Goal: Task Accomplishment & Management: Manage account settings

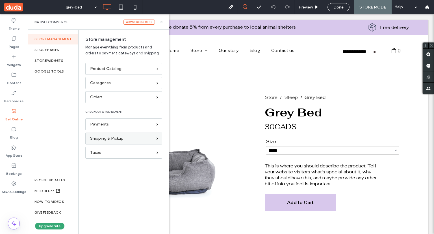
click at [131, 140] on div "Shipping & Pickup" at bounding box center [121, 138] width 62 height 6
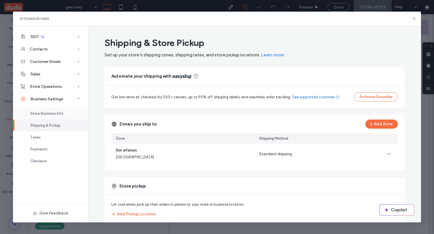
click at [55, 114] on span "Store Business Info" at bounding box center [46, 113] width 33 height 4
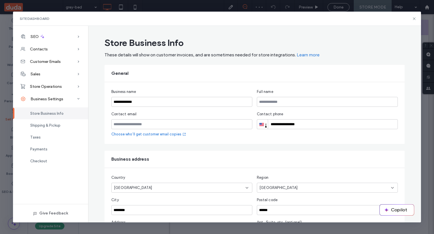
scroll to position [109, 0]
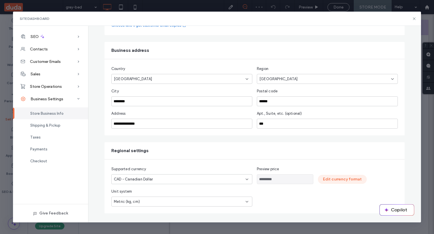
click at [343, 178] on button "Edit currency format" at bounding box center [342, 178] width 49 height 9
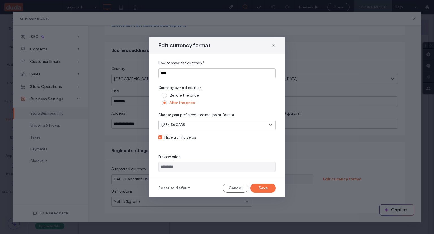
click at [202, 126] on div "1,234.56CAD$" at bounding box center [215, 125] width 108 height 6
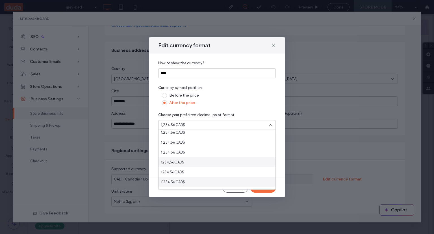
scroll to position [20, 0]
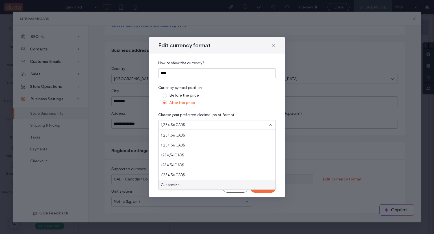
click at [211, 181] on div "Customize" at bounding box center [217, 185] width 117 height 10
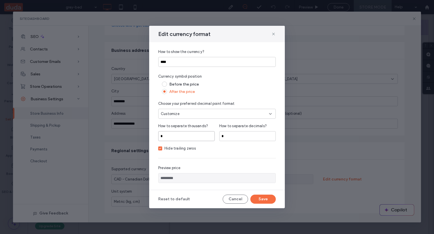
click at [202, 140] on input "*" at bounding box center [186, 136] width 57 height 10
type input "********"
type input "*********"
type input "*"
click at [159, 148] on icon at bounding box center [160, 148] width 2 height 2
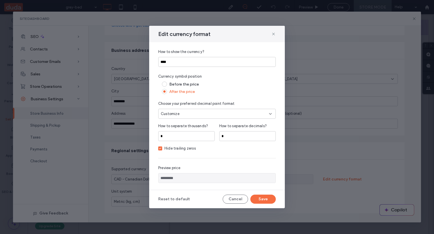
type input "**********"
click at [270, 194] on button "Save" at bounding box center [262, 198] width 25 height 9
type input "**********"
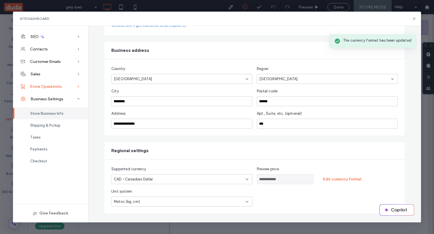
click at [57, 87] on span "Store Operations" at bounding box center [46, 86] width 32 height 5
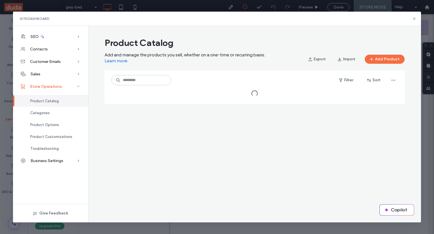
scroll to position [0, 0]
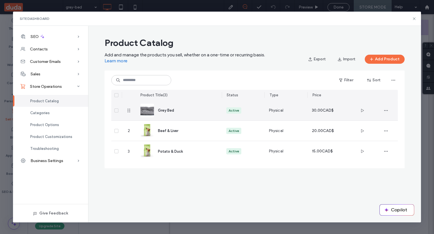
click at [224, 107] on div "Active" at bounding box center [243, 110] width 43 height 20
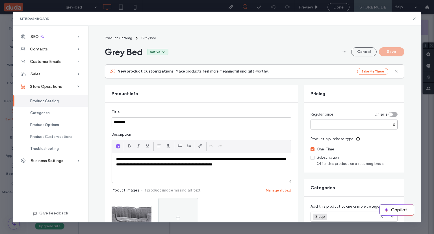
click at [332, 123] on input "**" at bounding box center [354, 124] width 87 height 10
type input "****"
click at [396, 51] on button "Save" at bounding box center [391, 51] width 25 height 9
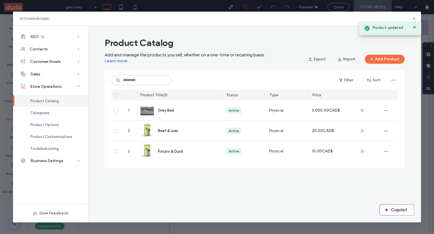
click at [414, 26] on icon at bounding box center [414, 27] width 5 height 5
click at [414, 18] on use at bounding box center [414, 18] width 3 height 3
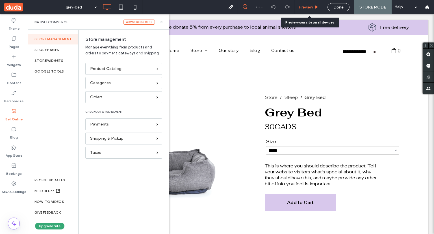
click at [302, 6] on span "Preview" at bounding box center [306, 7] width 14 height 5
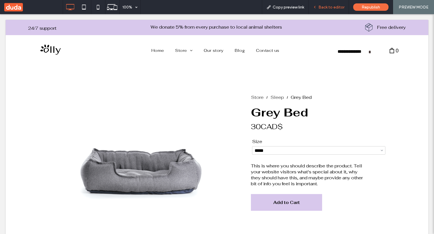
click at [331, 5] on span "Back to editor" at bounding box center [332, 7] width 26 height 5
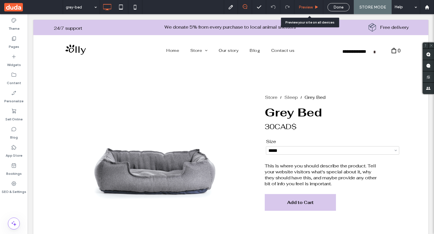
click at [315, 6] on div "Preview" at bounding box center [309, 7] width 29 height 5
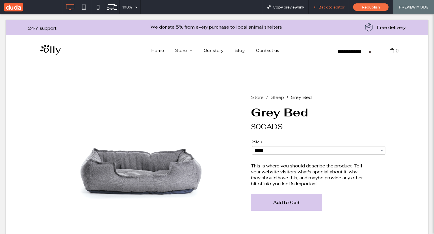
click at [336, 5] on span "Back to editor" at bounding box center [332, 7] width 26 height 5
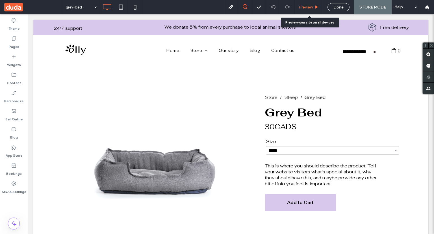
click at [303, 7] on span "Preview" at bounding box center [306, 7] width 14 height 5
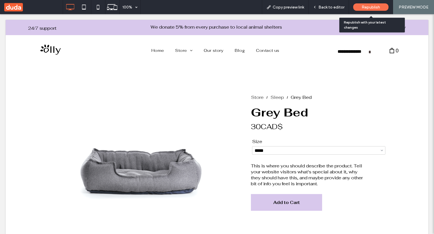
click at [378, 5] on span "Republish" at bounding box center [371, 7] width 18 height 5
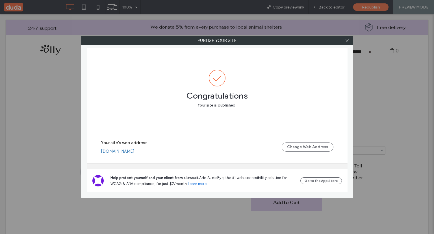
click at [125, 148] on label "Your site's web address" at bounding box center [124, 144] width 47 height 8
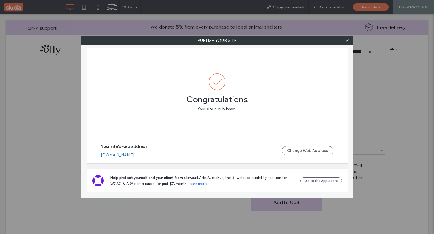
click at [126, 155] on link "rimelfahem414af645.multiscreen.d1test.biz" at bounding box center [118, 154] width 34 height 5
click at [347, 39] on icon at bounding box center [347, 40] width 4 height 4
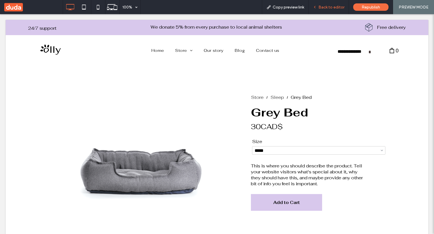
click at [326, 5] on span "Back to editor" at bounding box center [332, 7] width 26 height 5
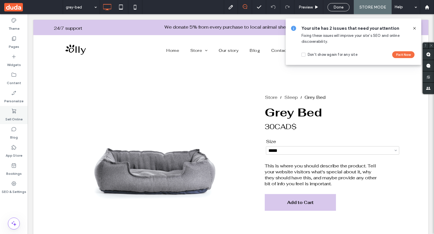
click at [16, 111] on body ".wqwq-1{fill:#231f20;} .cls-1q, .cls-2q { fill-rule: evenodd; } .cls-2q { fill:…" at bounding box center [217, 117] width 434 height 234
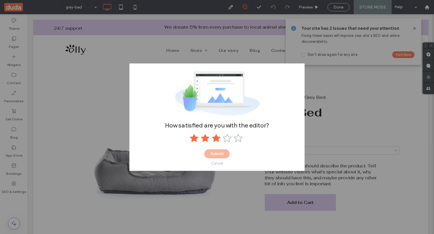
click at [216, 136] on use at bounding box center [216, 137] width 9 height 8
click at [225, 138] on use at bounding box center [227, 137] width 9 height 8
click at [236, 136] on use at bounding box center [238, 137] width 9 height 8
click at [219, 154] on button "Submit" at bounding box center [216, 153] width 25 height 9
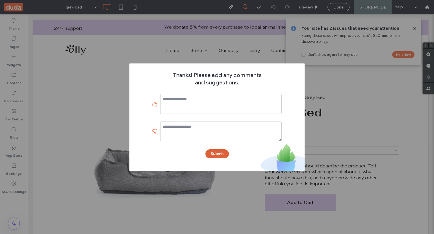
click at [220, 156] on button "Submit" at bounding box center [217, 153] width 23 height 9
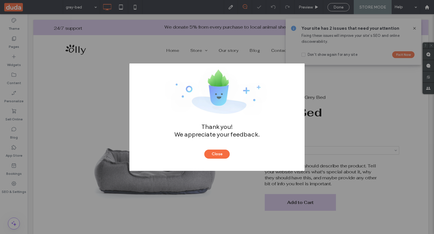
click at [218, 153] on button "Close" at bounding box center [216, 153] width 25 height 9
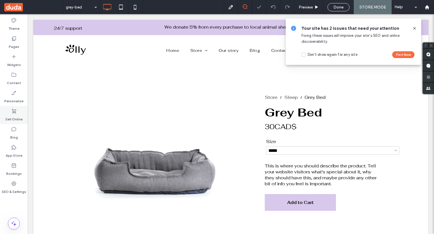
click at [16, 112] on use at bounding box center [14, 111] width 4 height 5
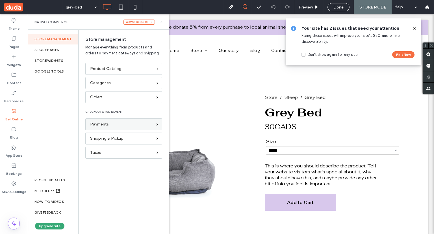
click at [119, 125] on div "Payments" at bounding box center [121, 124] width 62 height 6
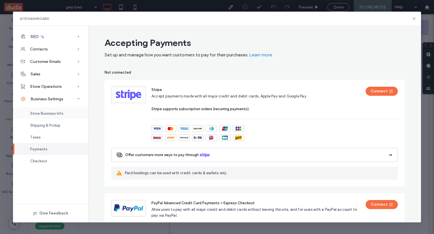
click at [49, 113] on span "Store Business Info" at bounding box center [46, 113] width 33 height 4
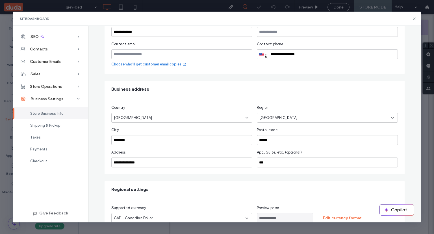
scroll to position [109, 0]
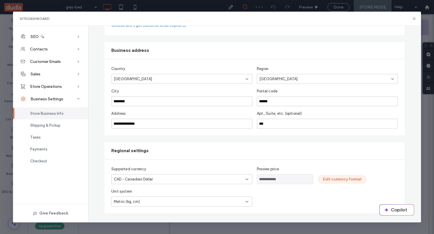
click at [337, 180] on button "Edit currency format" at bounding box center [342, 178] width 49 height 9
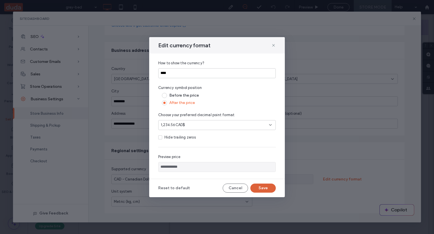
click at [270, 188] on button "Save" at bounding box center [262, 187] width 25 height 9
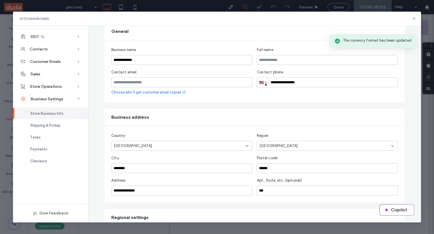
scroll to position [0, 0]
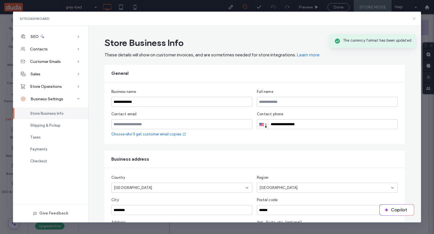
click at [415, 19] on icon at bounding box center [414, 18] width 5 height 5
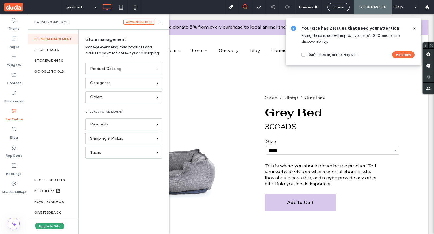
click at [415, 28] on icon at bounding box center [414, 28] width 5 height 5
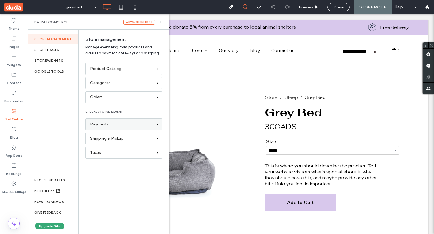
click at [119, 126] on div "Payments" at bounding box center [121, 124] width 62 height 6
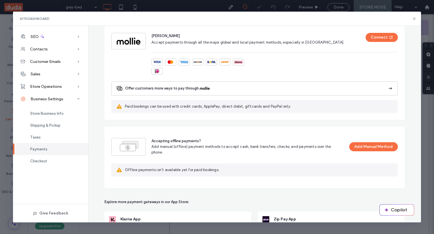
scroll to position [372, 0]
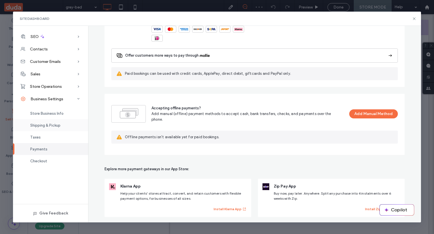
click at [55, 123] on span "Shipping & Pickup" at bounding box center [45, 125] width 30 height 4
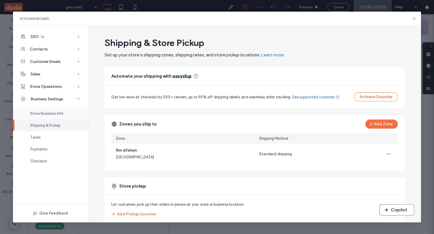
click at [54, 118] on div "Store Business Info" at bounding box center [50, 113] width 75 height 12
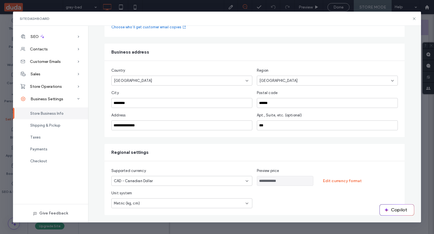
scroll to position [109, 0]
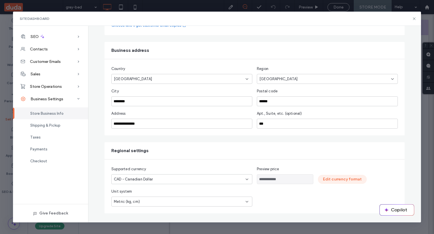
click at [333, 177] on button "Edit currency format" at bounding box center [342, 178] width 49 height 9
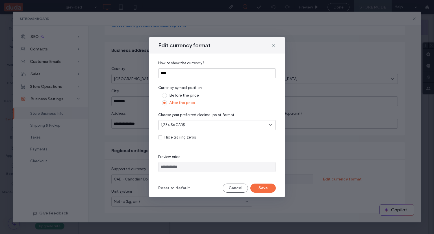
click at [167, 94] on span at bounding box center [164, 95] width 5 height 5
type input "**********"
click at [258, 187] on button "Save" at bounding box center [262, 187] width 25 height 9
type input "**********"
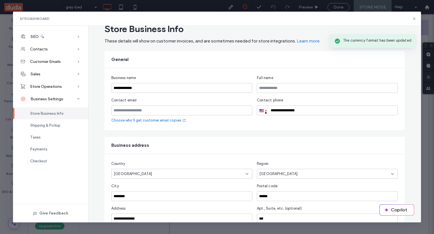
scroll to position [0, 0]
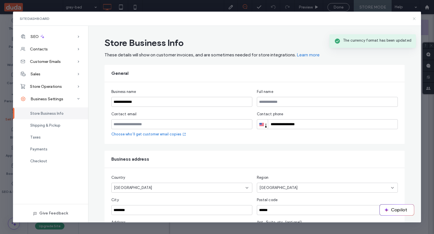
click at [414, 17] on icon at bounding box center [414, 18] width 5 height 5
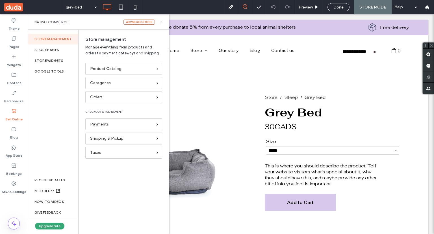
click at [161, 20] on icon at bounding box center [161, 22] width 4 height 4
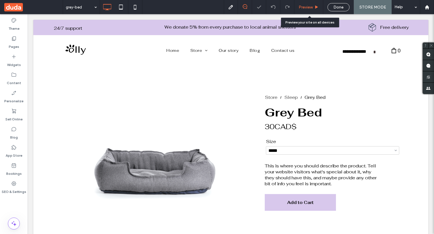
click at [306, 8] on span "Preview" at bounding box center [306, 7] width 14 height 5
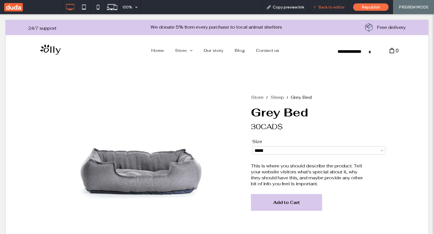
click at [341, 5] on span "Back to editor" at bounding box center [332, 7] width 26 height 5
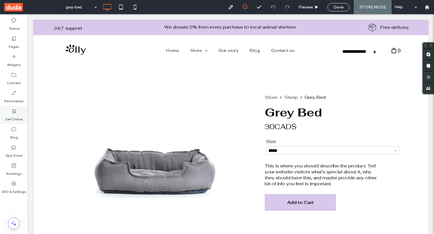
click at [18, 115] on label "Sell Online" at bounding box center [13, 118] width 17 height 8
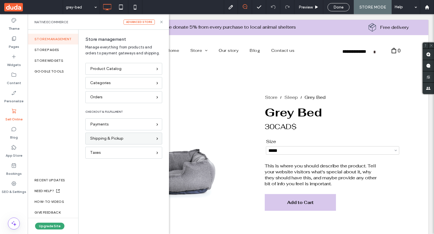
click at [119, 137] on span "Shipping & Pickup" at bounding box center [106, 138] width 33 height 6
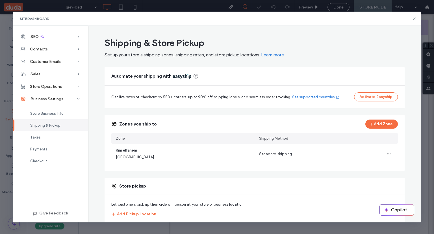
scroll to position [12, 0]
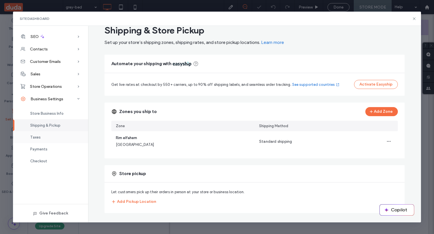
click at [54, 134] on div "Taxes" at bounding box center [50, 137] width 75 height 12
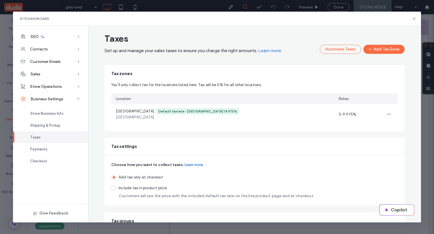
scroll to position [40, 0]
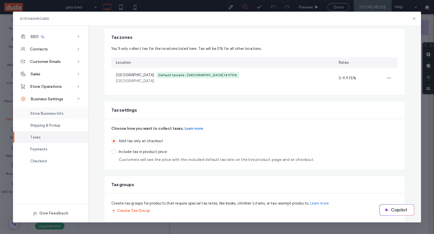
click at [34, 111] on span "Store Business Info" at bounding box center [46, 113] width 33 height 4
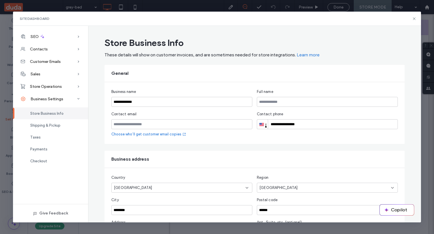
scroll to position [85, 0]
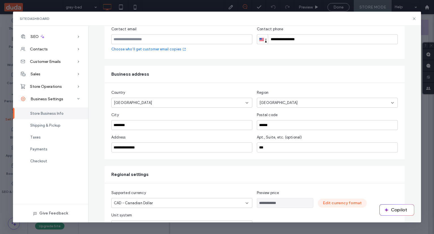
click at [347, 204] on button "Edit currency format" at bounding box center [342, 202] width 49 height 9
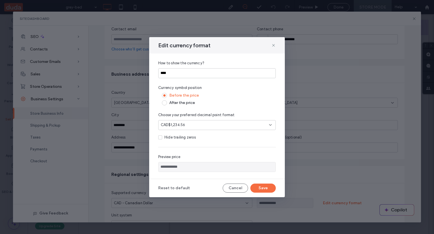
click at [181, 137] on div "Hide trailing zeros" at bounding box center [180, 137] width 31 height 6
type input "**********"
click at [231, 188] on button "Cancel" at bounding box center [235, 187] width 25 height 9
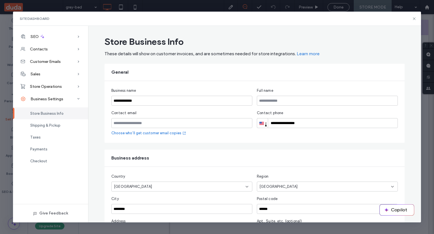
scroll to position [0, 0]
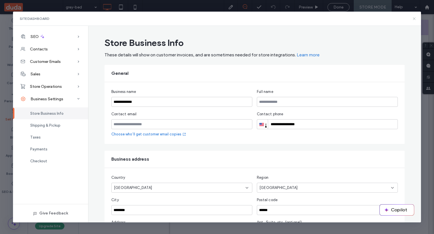
click at [414, 17] on icon at bounding box center [414, 18] width 5 height 5
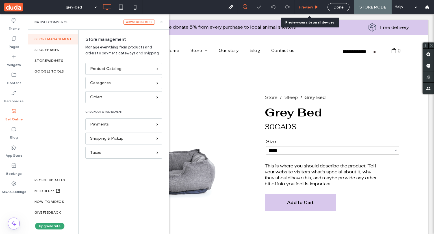
click at [311, 9] on span "Preview" at bounding box center [306, 7] width 14 height 5
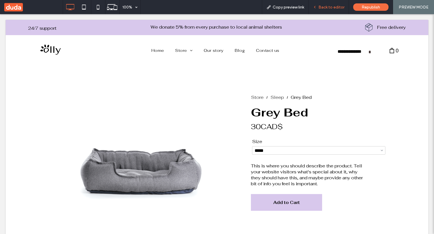
click at [332, 8] on span "Back to editor" at bounding box center [332, 7] width 26 height 5
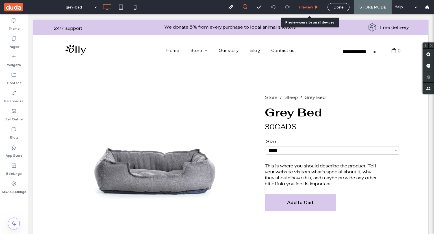
click at [304, 8] on span "Preview" at bounding box center [306, 7] width 14 height 5
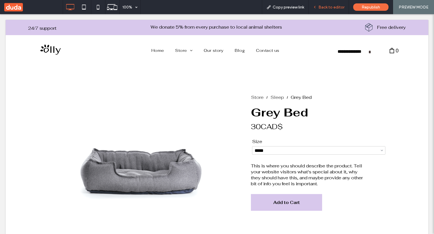
click at [334, 4] on div "Back to editor" at bounding box center [329, 7] width 40 height 14
click at [323, 7] on span "Back to editor" at bounding box center [332, 7] width 26 height 5
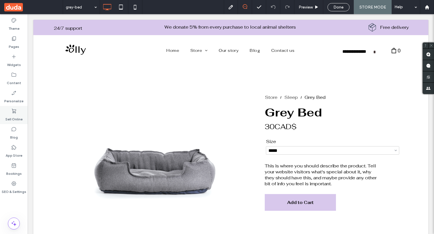
click at [9, 114] on label "Sell Online" at bounding box center [13, 118] width 17 height 8
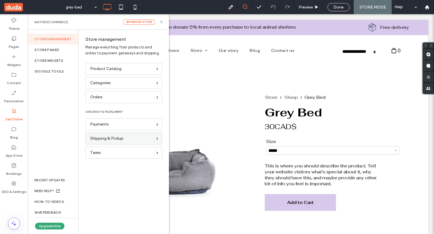
click at [105, 139] on span "Shipping & Pickup" at bounding box center [106, 138] width 33 height 6
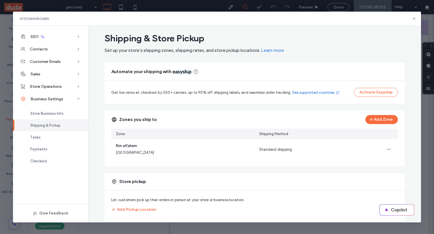
scroll to position [12, 0]
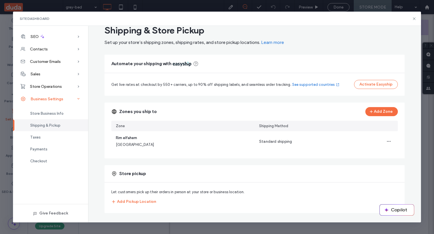
click at [56, 92] on div "Business Settings" at bounding box center [50, 98] width 75 height 12
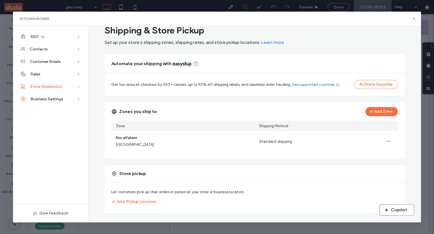
click at [55, 88] on div "Store Operations" at bounding box center [50, 86] width 75 height 12
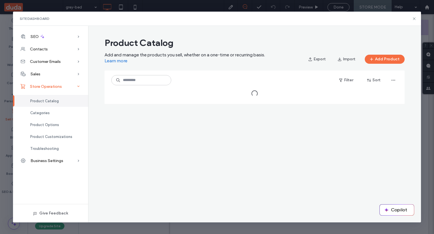
scroll to position [0, 0]
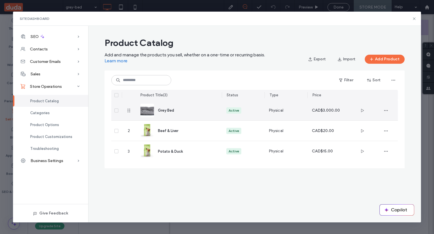
click at [297, 107] on div "Physical" at bounding box center [286, 110] width 43 height 20
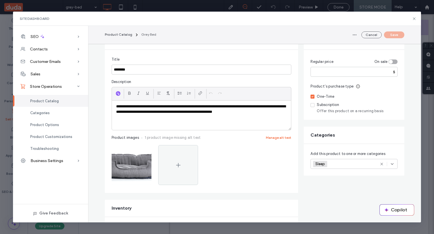
scroll to position [28, 0]
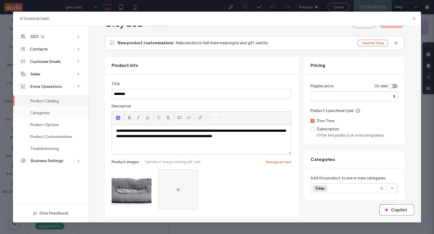
click at [55, 113] on div "Categories" at bounding box center [50, 113] width 75 height 12
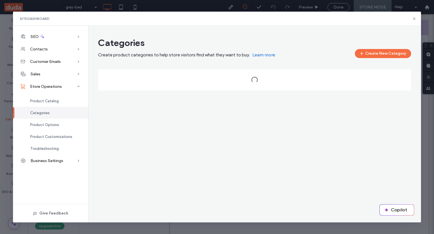
scroll to position [0, 0]
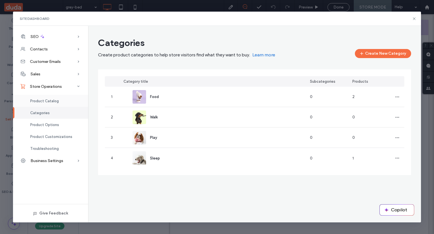
click at [34, 101] on span "Product Catalog" at bounding box center [44, 101] width 29 height 4
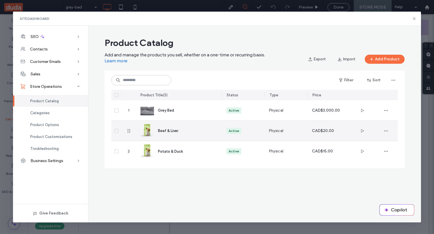
click at [254, 131] on div "Active" at bounding box center [243, 130] width 34 height 6
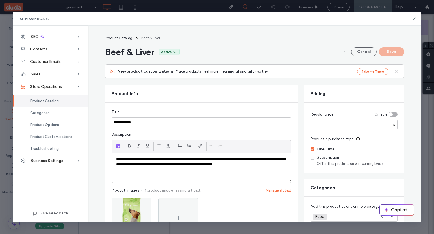
click at [59, 100] on div "Product Catalog" at bounding box center [50, 101] width 75 height 12
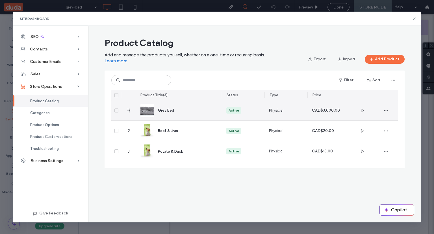
click at [293, 109] on div "Physical" at bounding box center [286, 110] width 43 height 20
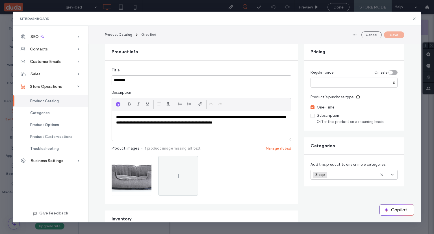
scroll to position [28, 0]
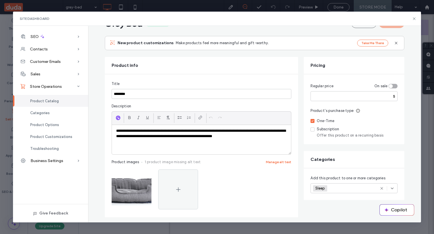
click at [414, 16] on div "Site Dashboard" at bounding box center [217, 19] width 408 height 14
click at [414, 18] on icon at bounding box center [414, 18] width 5 height 5
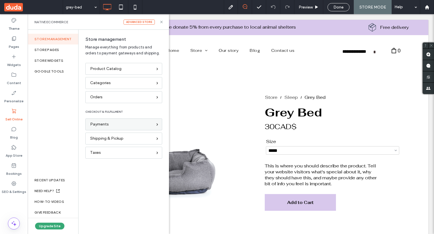
click at [115, 125] on div "Payments" at bounding box center [121, 124] width 62 height 6
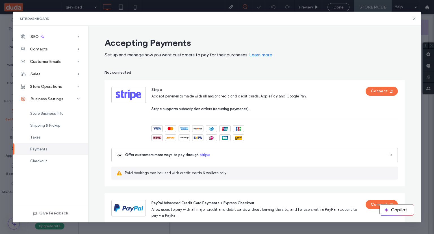
scroll to position [85, 0]
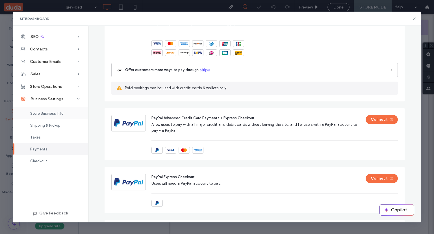
click at [55, 111] on span "Store Business Info" at bounding box center [46, 113] width 33 height 4
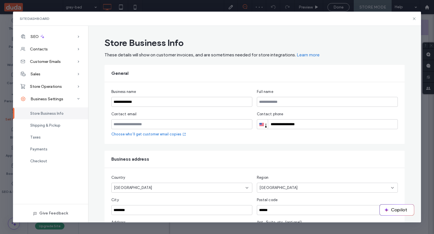
scroll to position [109, 0]
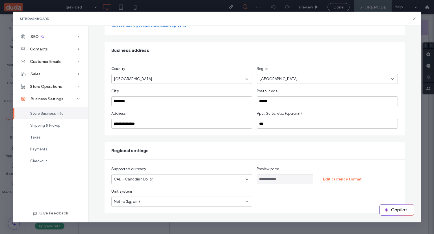
click at [286, 179] on input "**********" at bounding box center [285, 179] width 57 height 10
click at [345, 179] on button "Edit currency format" at bounding box center [342, 178] width 49 height 9
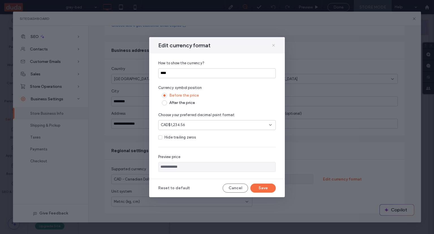
click at [274, 43] on icon at bounding box center [273, 45] width 5 height 5
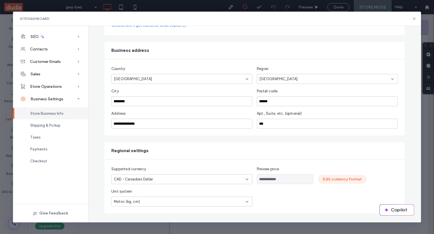
click at [350, 181] on button "Edit currency format" at bounding box center [342, 178] width 49 height 9
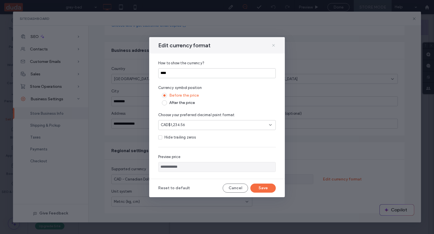
click at [273, 47] on icon at bounding box center [273, 45] width 5 height 5
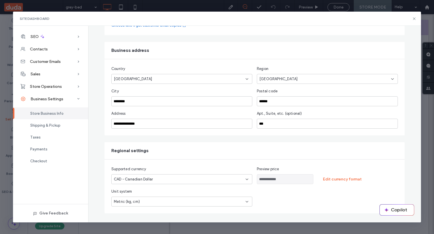
click at [414, 15] on div "Site Dashboard" at bounding box center [217, 19] width 408 height 14
click at [415, 17] on icon at bounding box center [414, 18] width 5 height 5
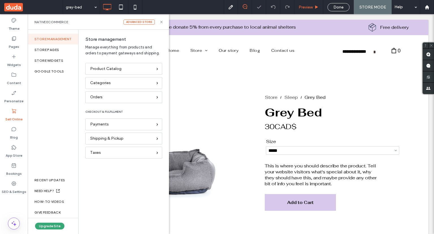
click at [314, 2] on div "Preview" at bounding box center [309, 7] width 29 height 14
click at [314, 6] on div "Preview" at bounding box center [309, 7] width 29 height 5
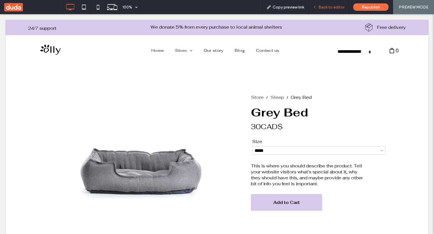
click at [336, 6] on span "Back to editor" at bounding box center [332, 7] width 26 height 5
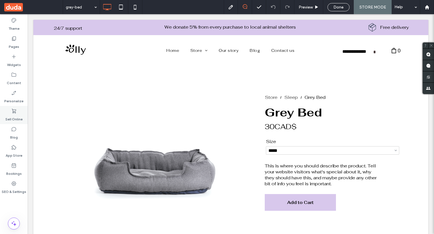
click at [16, 117] on label "Sell Online" at bounding box center [13, 118] width 17 height 8
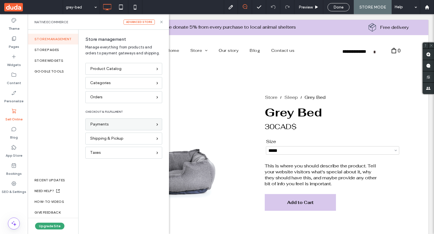
click at [94, 126] on span "Payments" at bounding box center [99, 124] width 19 height 6
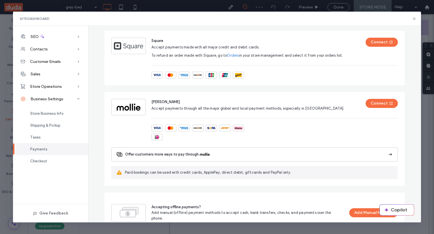
scroll to position [231, 0]
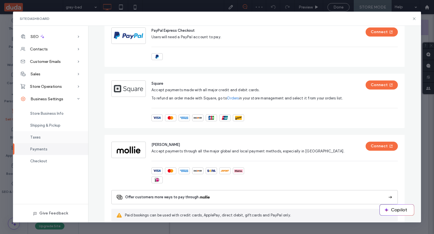
click at [37, 137] on span "Taxes" at bounding box center [35, 137] width 10 height 4
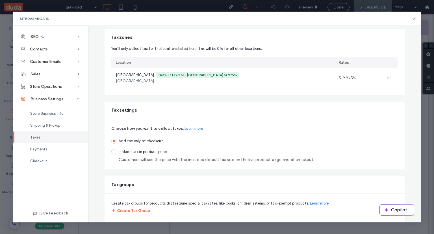
scroll to position [40, 0]
click at [38, 126] on span "Shipping & Pickup" at bounding box center [45, 125] width 30 height 4
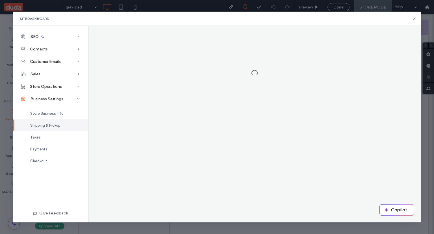
scroll to position [0, 0]
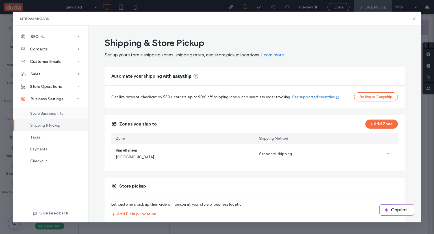
click at [43, 115] on span "Store Business Info" at bounding box center [46, 113] width 33 height 4
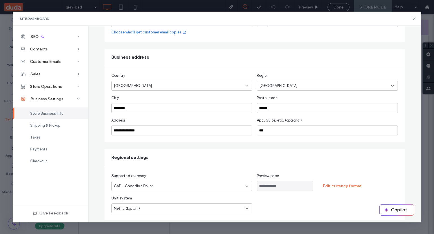
scroll to position [109, 0]
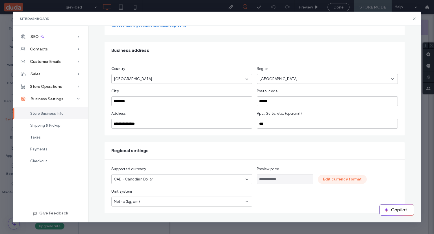
click at [352, 180] on button "Edit currency format" at bounding box center [342, 178] width 49 height 9
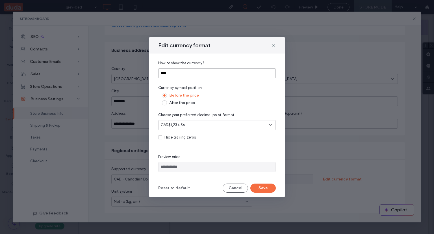
drag, startPoint x: 175, startPoint y: 73, endPoint x: 159, endPoint y: 74, distance: 16.7
click at [159, 74] on input "****" at bounding box center [217, 73] width 118 height 10
type input "*"
type input "*********"
type input "**"
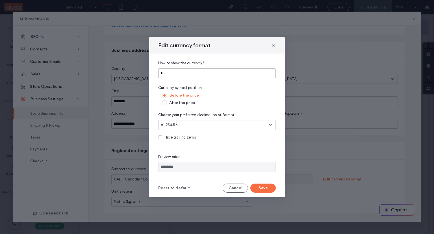
type input "**********"
type input "***"
type input "**********"
type input "****"
type input "**********"
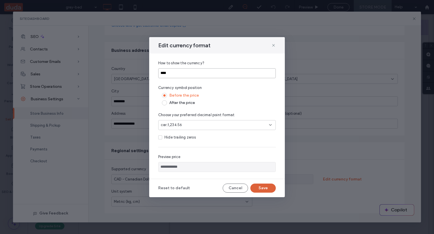
type input "****"
click at [263, 185] on button "Save" at bounding box center [262, 187] width 25 height 9
type input "**********"
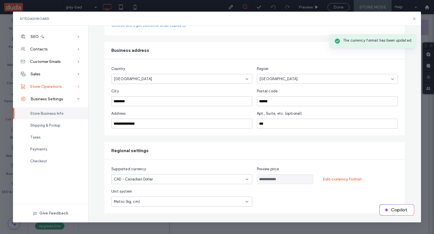
click at [56, 85] on span "Store Operations" at bounding box center [46, 86] width 32 height 5
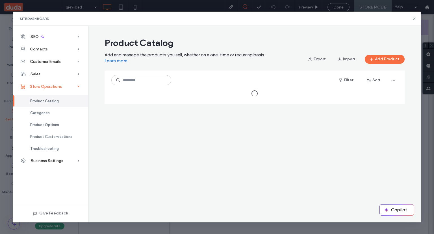
scroll to position [0, 0]
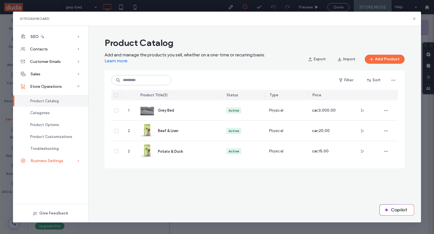
click at [61, 160] on span "Business Settings" at bounding box center [47, 160] width 33 height 5
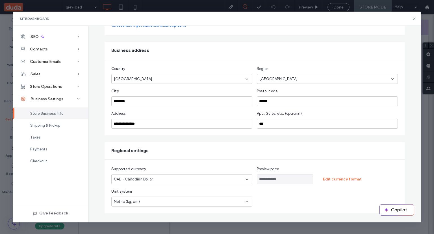
scroll to position [109, 0]
click at [40, 82] on div "Store Operations" at bounding box center [50, 86] width 75 height 12
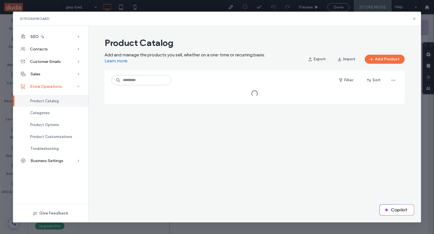
scroll to position [0, 0]
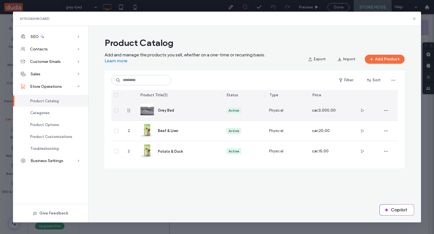
click at [303, 107] on div "Physical" at bounding box center [286, 110] width 43 height 20
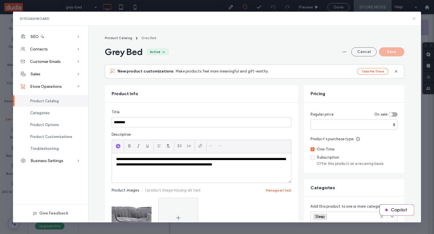
click at [414, 17] on icon at bounding box center [414, 18] width 5 height 5
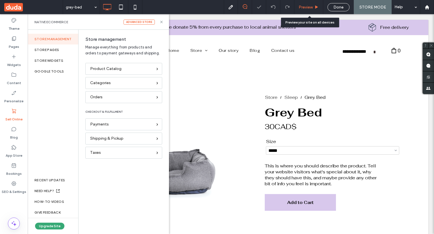
click at [311, 6] on span "Preview" at bounding box center [306, 7] width 14 height 5
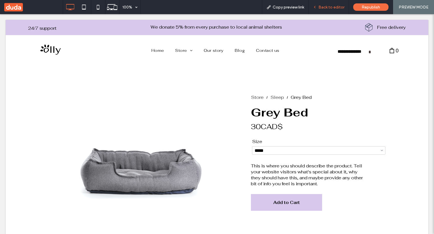
click at [328, 11] on div "Back to editor" at bounding box center [329, 7] width 40 height 14
click at [327, 7] on span "Back to editor" at bounding box center [332, 7] width 26 height 5
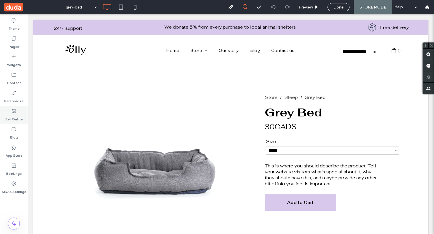
click at [6, 118] on label "Sell Online" at bounding box center [13, 118] width 17 height 8
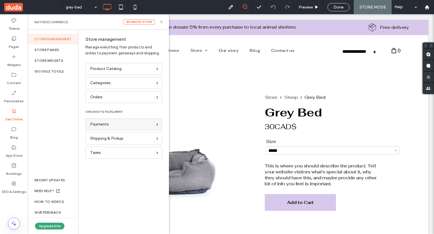
click at [102, 127] on span "Payments" at bounding box center [99, 124] width 19 height 6
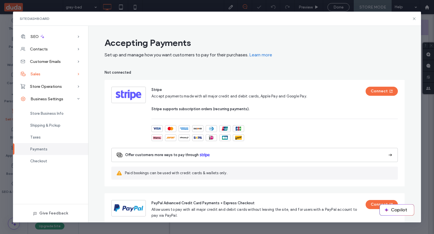
click at [51, 69] on div "Sales" at bounding box center [50, 74] width 75 height 12
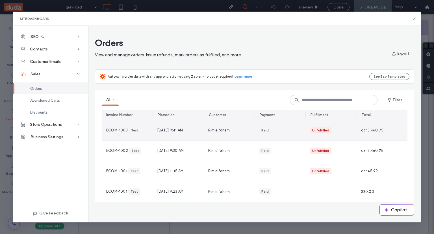
click at [260, 134] on div "Paid" at bounding box center [280, 130] width 51 height 20
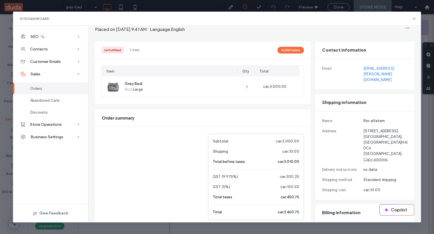
scroll to position [28, 0]
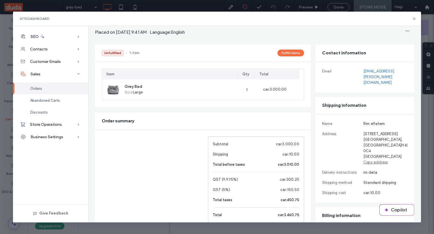
click at [36, 91] on div "Orders" at bounding box center [50, 88] width 75 height 12
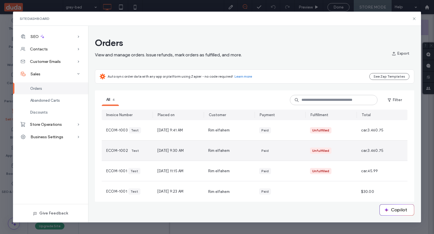
click at [262, 150] on div "Paid" at bounding box center [264, 150] width 7 height 5
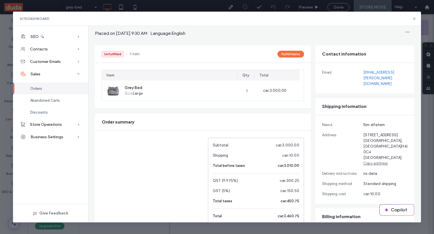
scroll to position [57, 0]
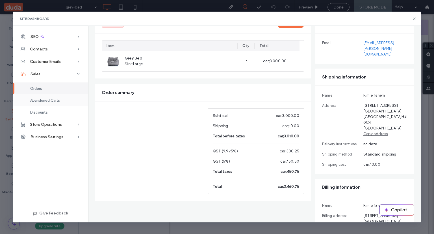
click at [57, 100] on span "Abandoned Carts" at bounding box center [45, 100] width 30 height 4
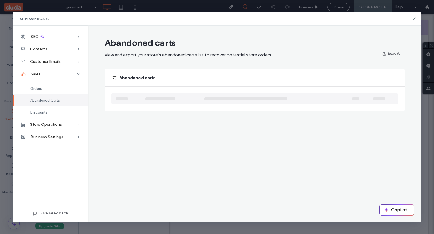
scroll to position [0, 0]
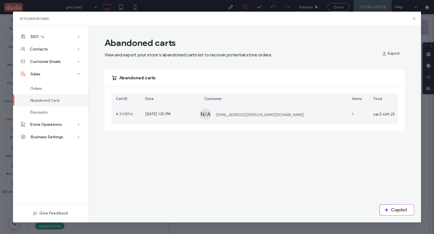
click at [283, 112] on div "N/A rim.elfahem@duda.co" at bounding box center [274, 114] width 148 height 20
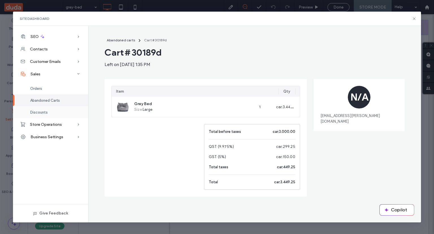
click at [64, 111] on div "Discounts" at bounding box center [50, 112] width 75 height 12
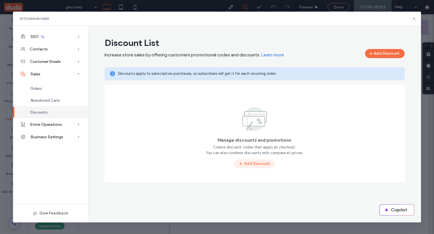
click at [258, 160] on button "Add Discount" at bounding box center [254, 163] width 41 height 9
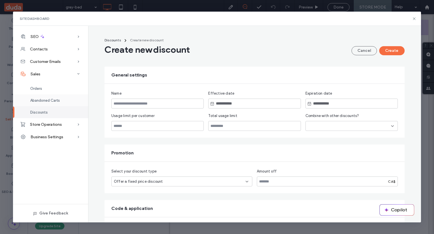
click at [48, 103] on div "Abandoned Carts" at bounding box center [50, 100] width 75 height 12
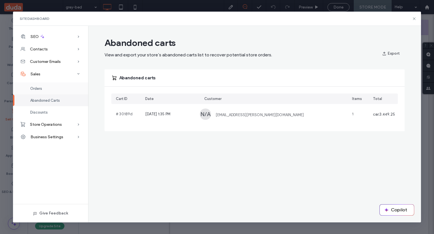
click at [44, 87] on div "Orders" at bounding box center [50, 88] width 75 height 12
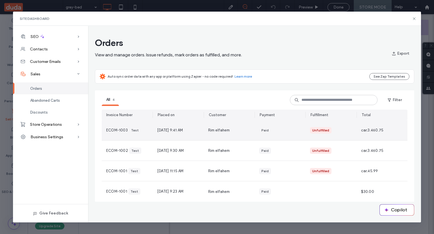
click at [349, 131] on div "Unfulfilled" at bounding box center [331, 130] width 42 height 6
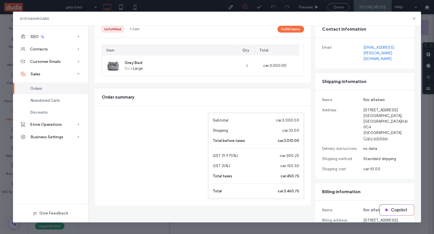
scroll to position [123, 0]
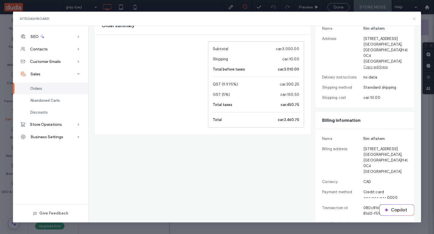
click at [414, 20] on icon at bounding box center [414, 18] width 5 height 5
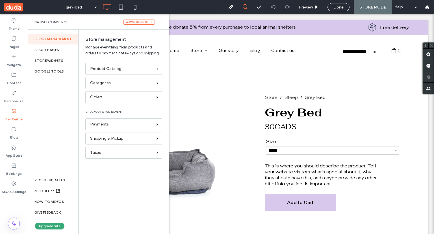
click at [163, 21] on icon at bounding box center [161, 22] width 4 height 4
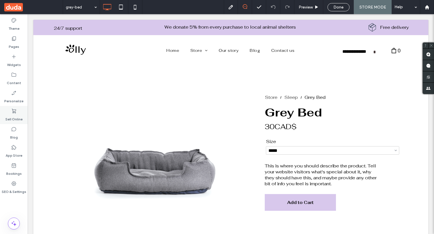
click at [18, 109] on div "Sell Online" at bounding box center [14, 115] width 28 height 18
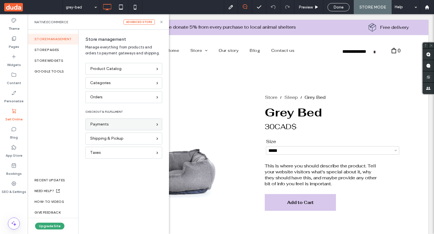
click at [139, 130] on div "Payments" at bounding box center [123, 124] width 77 height 12
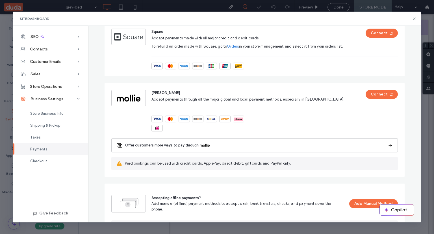
scroll to position [372, 0]
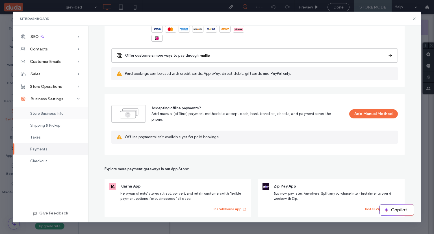
click at [53, 107] on div "Store Business Info" at bounding box center [50, 113] width 75 height 12
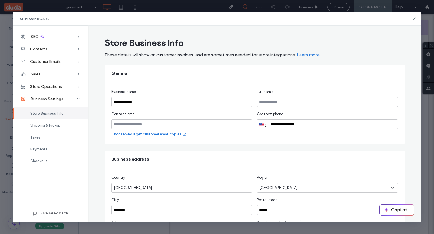
scroll to position [109, 0]
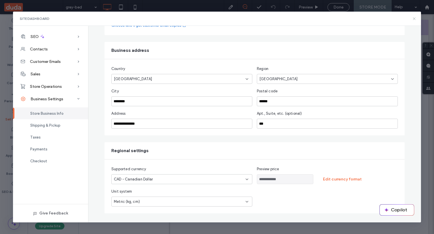
click at [414, 20] on icon at bounding box center [414, 18] width 5 height 5
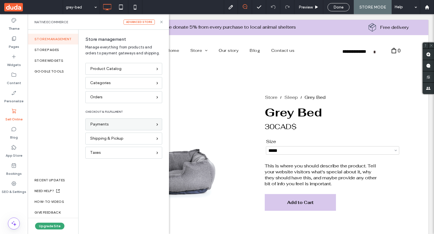
click at [121, 124] on div "Payments" at bounding box center [121, 124] width 62 height 6
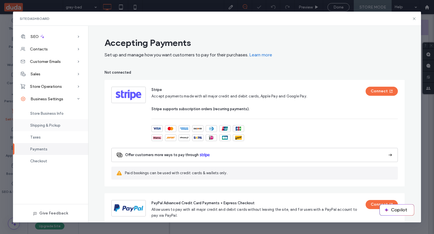
click at [49, 124] on span "Shipping & Pickup" at bounding box center [45, 125] width 30 height 4
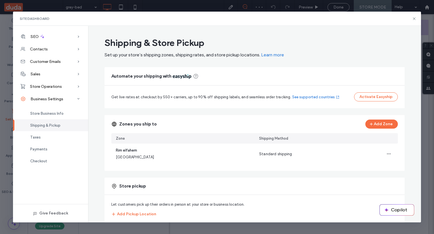
scroll to position [12, 0]
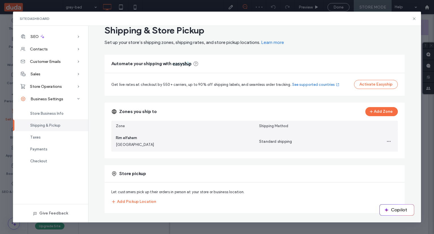
click at [176, 140] on div "Rim elfahem Québec" at bounding box center [182, 141] width 143 height 20
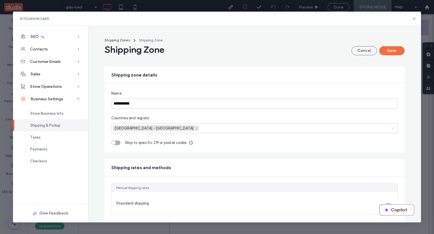
scroll to position [22, 0]
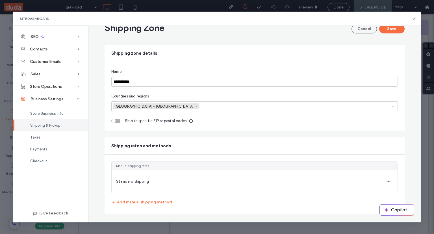
click at [119, 179] on span "Standard shipping" at bounding box center [132, 181] width 33 height 4
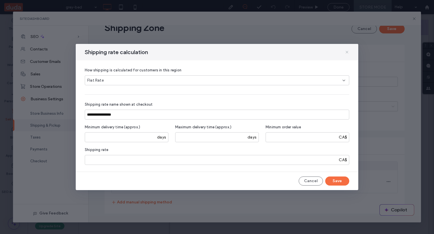
click at [347, 51] on use at bounding box center [347, 52] width 3 height 3
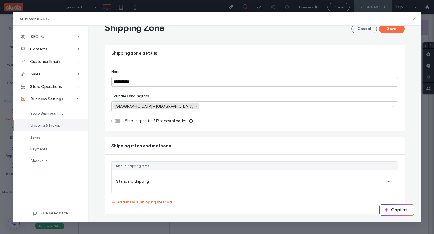
click at [415, 17] on icon at bounding box center [414, 18] width 5 height 5
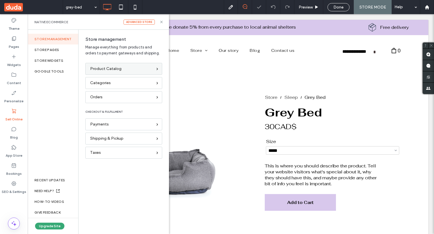
click at [105, 72] on div "Product Catalog" at bounding box center [123, 69] width 77 height 12
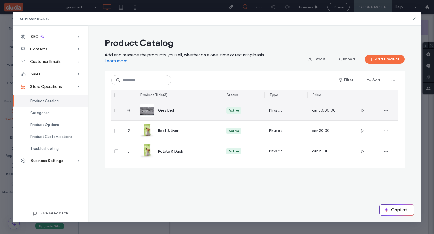
click at [245, 110] on div "Active" at bounding box center [243, 110] width 34 height 6
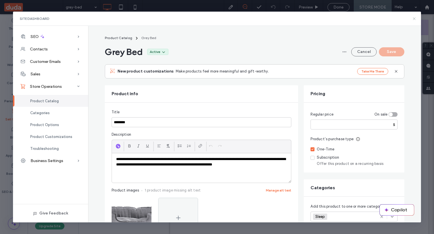
click at [414, 16] on icon at bounding box center [414, 18] width 5 height 5
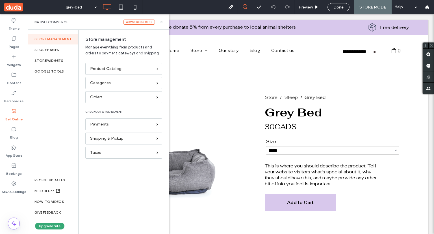
click at [159, 21] on div "Advanced store Native eCommerce" at bounding box center [98, 22] width 141 height 16
click at [164, 22] on div "Advanced store Native eCommerce" at bounding box center [98, 22] width 141 height 16
click at [161, 22] on use at bounding box center [161, 22] width 2 height 2
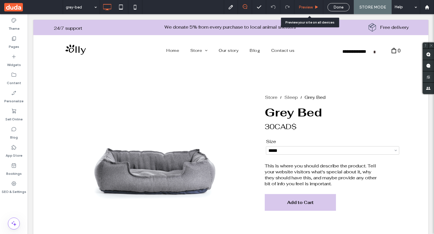
click at [312, 8] on span "Preview" at bounding box center [306, 7] width 14 height 5
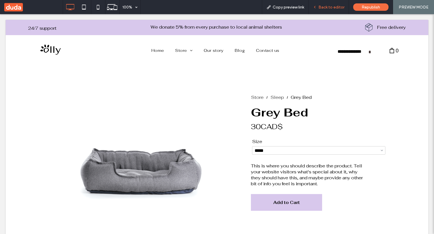
click at [321, 8] on span "Back to editor" at bounding box center [332, 7] width 26 height 5
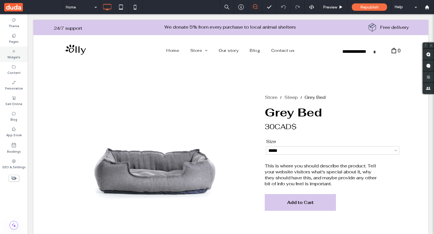
click at [13, 54] on label "Widgets" at bounding box center [13, 56] width 13 height 6
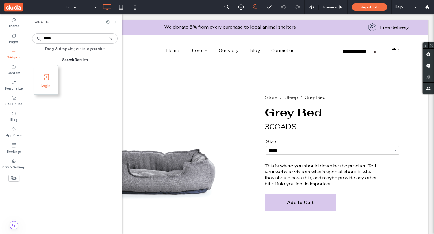
type input "*****"
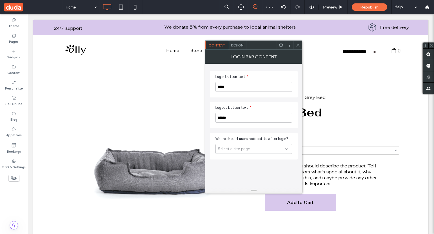
click at [243, 147] on span "Select a site page" at bounding box center [234, 149] width 32 height 6
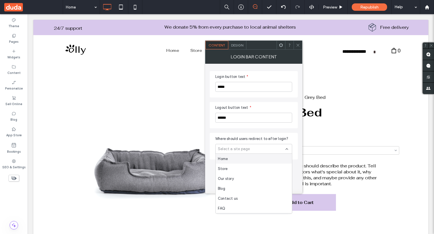
click at [243, 154] on div "Home" at bounding box center [254, 159] width 76 height 10
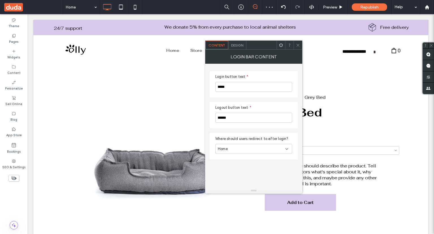
click at [300, 44] on div at bounding box center [298, 45] width 8 height 8
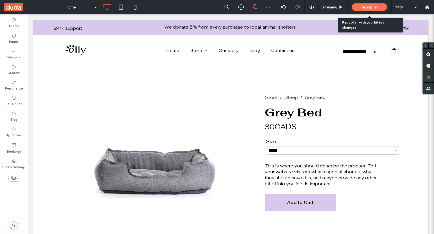
click at [360, 7] on span "Republish" at bounding box center [369, 7] width 18 height 5
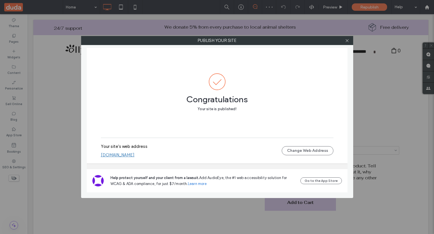
click at [135, 157] on link "rimelfahem414af645.multiscreen.d1test.biz" at bounding box center [118, 154] width 34 height 5
click at [351, 39] on div at bounding box center [347, 40] width 8 height 8
click at [349, 39] on icon at bounding box center [347, 40] width 4 height 4
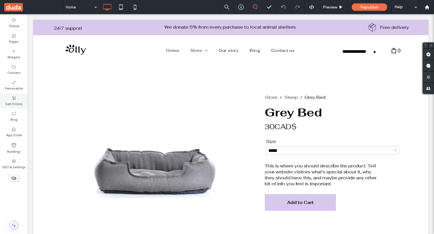
click at [13, 103] on label "Sell Online" at bounding box center [13, 103] width 17 height 6
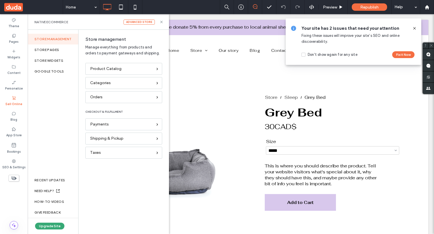
click at [416, 27] on icon at bounding box center [414, 28] width 5 height 5
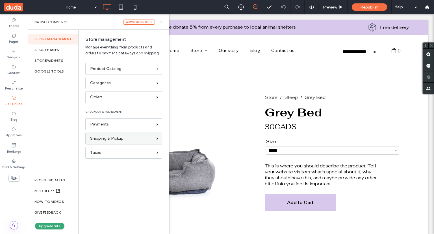
click at [132, 134] on div "Shipping & Pickup" at bounding box center [123, 138] width 77 height 12
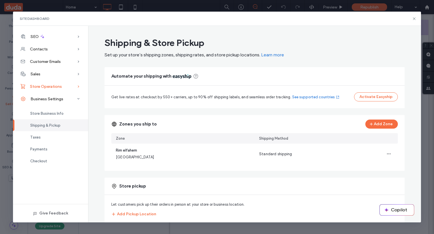
click at [39, 83] on div "Store Operations" at bounding box center [50, 86] width 75 height 12
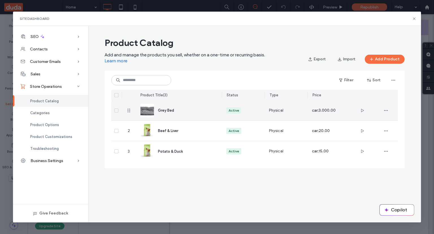
click at [283, 113] on span "Physical" at bounding box center [276, 110] width 14 height 6
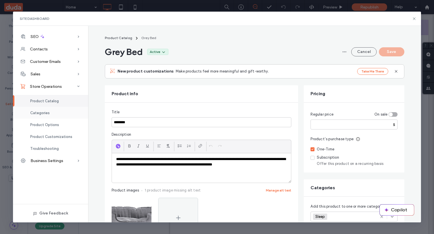
click at [65, 117] on div "Categories" at bounding box center [50, 113] width 75 height 12
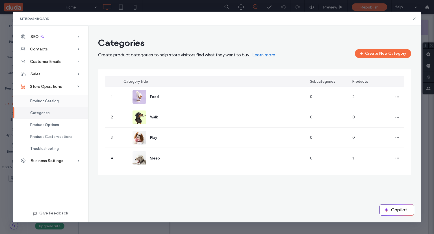
click at [64, 103] on div "Product Catalog" at bounding box center [50, 101] width 75 height 12
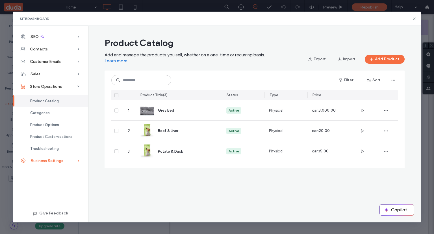
click at [53, 157] on div "Business Settings" at bounding box center [50, 160] width 75 height 12
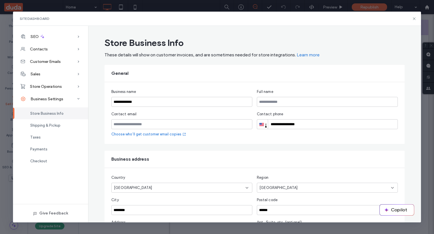
scroll to position [109, 0]
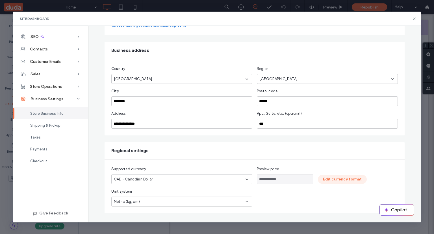
click at [329, 179] on button "Edit currency format" at bounding box center [342, 178] width 49 height 9
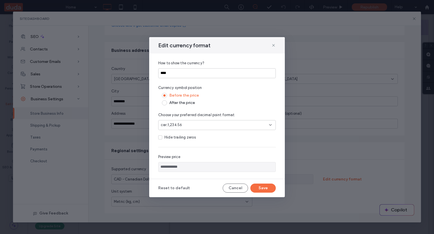
click at [168, 123] on span "car;1,234.56" at bounding box center [171, 125] width 21 height 6
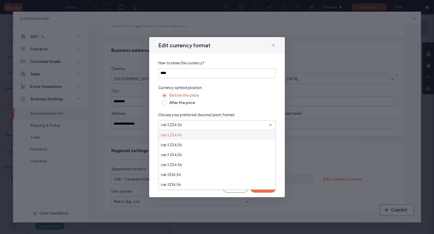
click at [221, 96] on div "Before the price" at bounding box center [222, 95] width 107 height 5
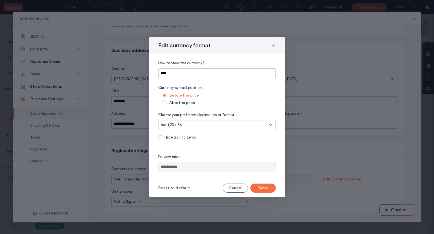
drag, startPoint x: 175, startPoint y: 74, endPoint x: 132, endPoint y: 73, distance: 43.3
click at [132, 73] on div "**********" at bounding box center [217, 117] width 434 height 234
type input "*"
type input "*********"
type input "**"
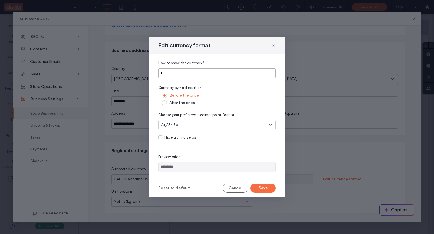
type input "**********"
type input "***"
type input "**********"
type input "***"
click at [267, 186] on button "Save" at bounding box center [262, 187] width 25 height 9
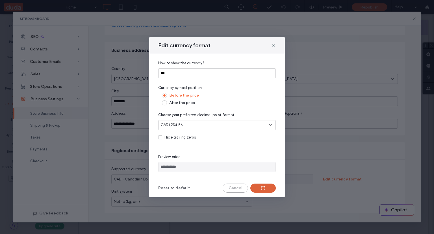
type input "**********"
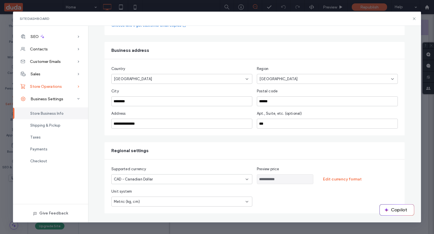
click at [61, 83] on div "Store Operations" at bounding box center [50, 86] width 75 height 12
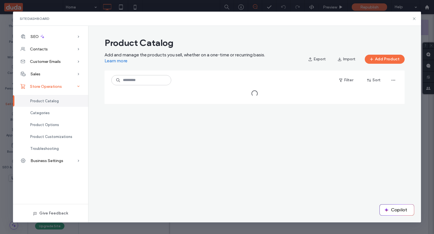
scroll to position [0, 0]
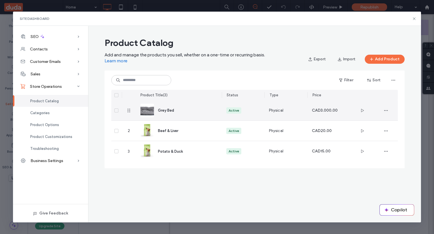
click at [269, 100] on div "Physical" at bounding box center [286, 110] width 43 height 20
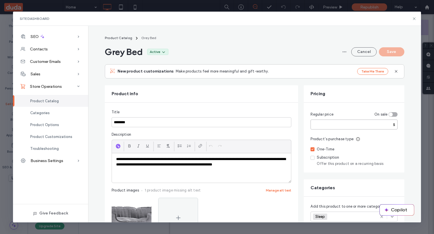
click at [380, 123] on input "****" at bounding box center [354, 124] width 87 height 10
click at [399, 131] on div "Regular price On sale **** $ Product’s purchase type One-Time Subscription Offe…" at bounding box center [354, 137] width 101 height 70
click at [73, 75] on div "Sales" at bounding box center [50, 74] width 75 height 12
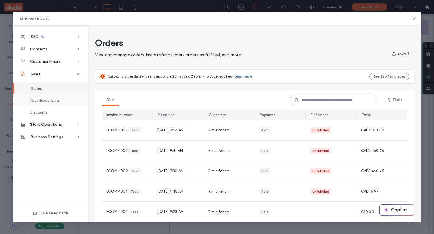
click at [72, 98] on div "Abandoned Carts" at bounding box center [50, 100] width 75 height 12
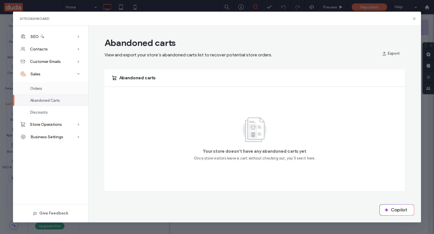
click at [67, 84] on div "Orders" at bounding box center [50, 88] width 75 height 12
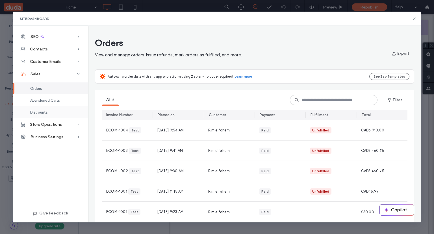
click at [60, 107] on div "Discounts" at bounding box center [50, 112] width 75 height 12
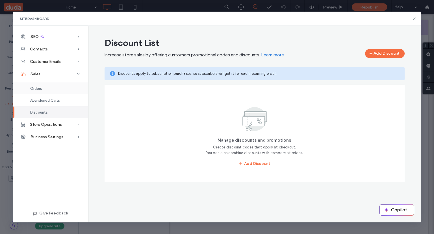
click at [58, 90] on div "Orders" at bounding box center [50, 88] width 75 height 12
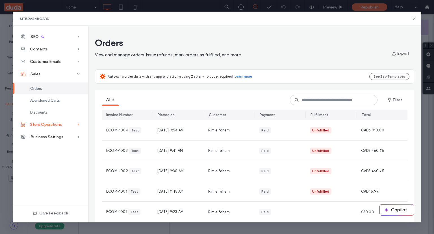
click at [59, 120] on div "Store Operations" at bounding box center [50, 124] width 75 height 12
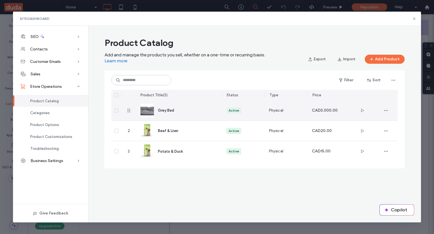
click at [187, 108] on div "Grey Bed" at bounding box center [185, 110] width 55 height 6
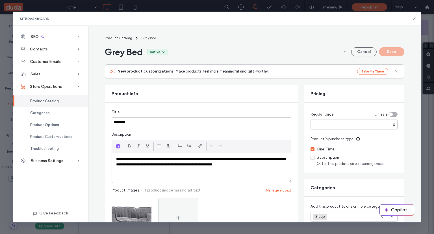
click at [44, 101] on span "Product Catalog" at bounding box center [44, 101] width 29 height 4
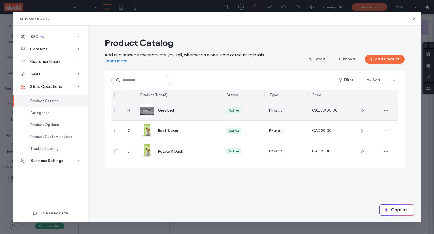
click at [328, 115] on div "CAD3.000.00" at bounding box center [329, 110] width 34 height 20
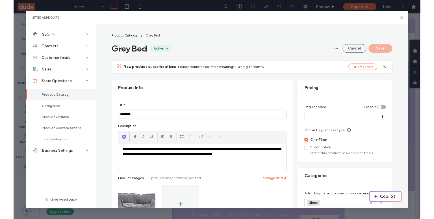
scroll to position [85, 0]
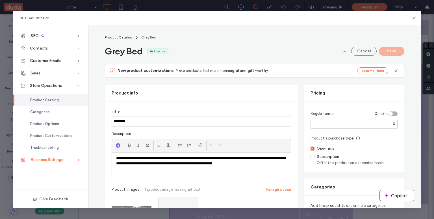
click at [58, 162] on span "Business Settings" at bounding box center [47, 159] width 33 height 5
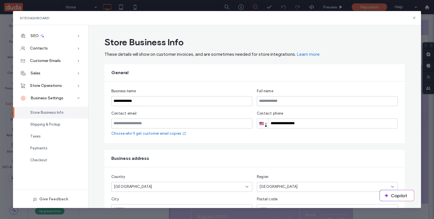
scroll to position [122, 0]
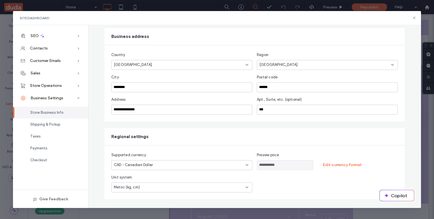
drag, startPoint x: 257, startPoint y: 165, endPoint x: 287, endPoint y: 164, distance: 30.3
click at [287, 164] on input "**********" at bounding box center [285, 165] width 57 height 10
click at [50, 83] on div "Store Operations" at bounding box center [50, 85] width 75 height 12
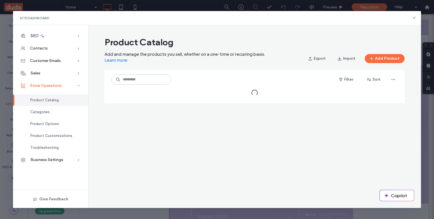
scroll to position [0, 0]
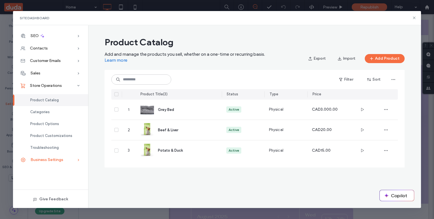
click at [45, 159] on span "Business Settings" at bounding box center [47, 159] width 33 height 5
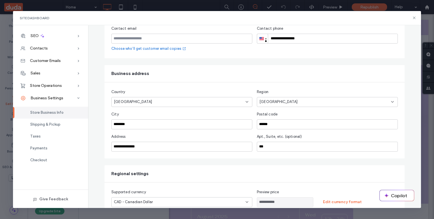
scroll to position [122, 0]
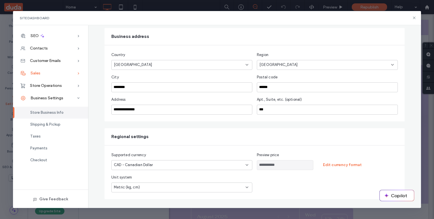
click at [44, 76] on div "Sales" at bounding box center [50, 73] width 75 height 12
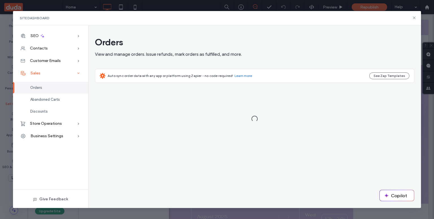
scroll to position [0, 0]
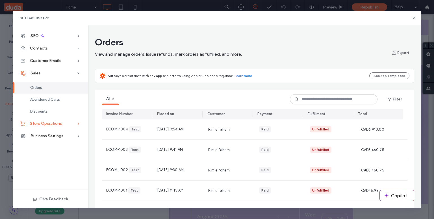
click at [56, 122] on span "Store Operations" at bounding box center [46, 123] width 32 height 5
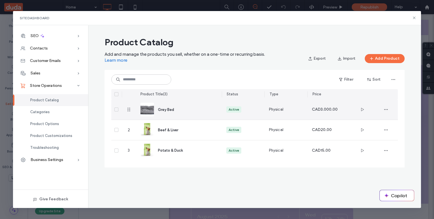
click at [196, 113] on div "Grey Bed" at bounding box center [178, 110] width 77 height 20
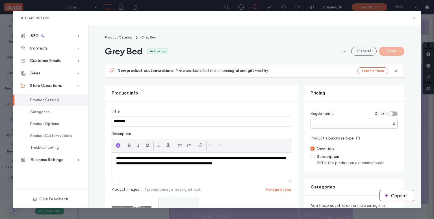
click at [414, 18] on icon at bounding box center [414, 18] width 5 height 5
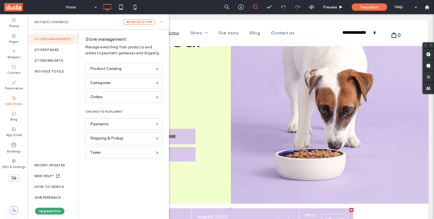
click at [161, 20] on icon at bounding box center [161, 22] width 4 height 4
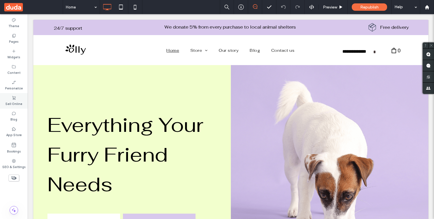
click at [13, 102] on label "Sell Online" at bounding box center [13, 103] width 17 height 6
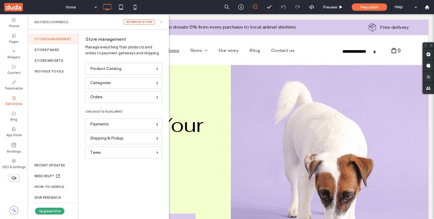
click at [161, 20] on icon at bounding box center [161, 22] width 4 height 4
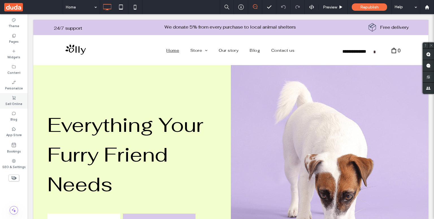
click at [12, 96] on icon at bounding box center [14, 98] width 5 height 5
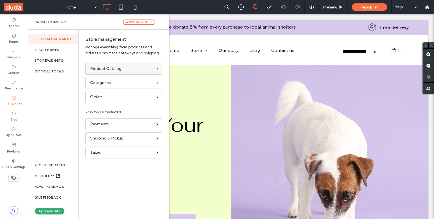
click at [124, 72] on div "Product Catalog" at bounding box center [121, 69] width 62 height 6
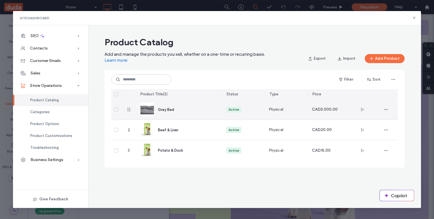
click at [319, 111] on div "CAD3.000.00" at bounding box center [329, 109] width 34 height 4
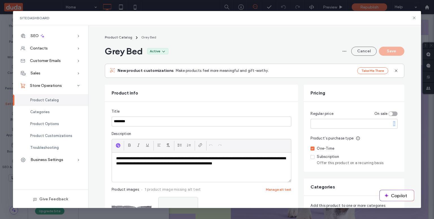
drag, startPoint x: 394, startPoint y: 124, endPoint x: 390, endPoint y: 124, distance: 4.0
click at [391, 124] on div "$" at bounding box center [394, 123] width 7 height 5
click at [41, 99] on span "Product Catalog" at bounding box center [44, 100] width 29 height 4
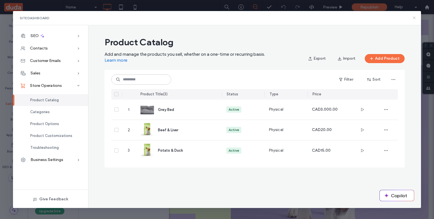
click at [415, 17] on icon at bounding box center [414, 18] width 5 height 5
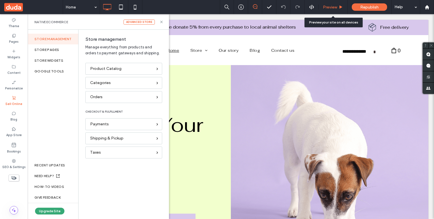
click at [337, 5] on span "Preview" at bounding box center [330, 7] width 14 height 5
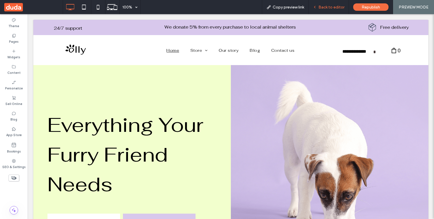
click at [321, 6] on span "Back to editor" at bounding box center [332, 7] width 26 height 5
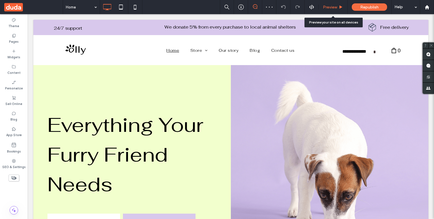
drag, startPoint x: 327, startPoint y: 8, endPoint x: 111, endPoint y: 19, distance: 216.3
click at [327, 8] on span "Preview" at bounding box center [330, 7] width 14 height 5
